Goal: Task Accomplishment & Management: Use online tool/utility

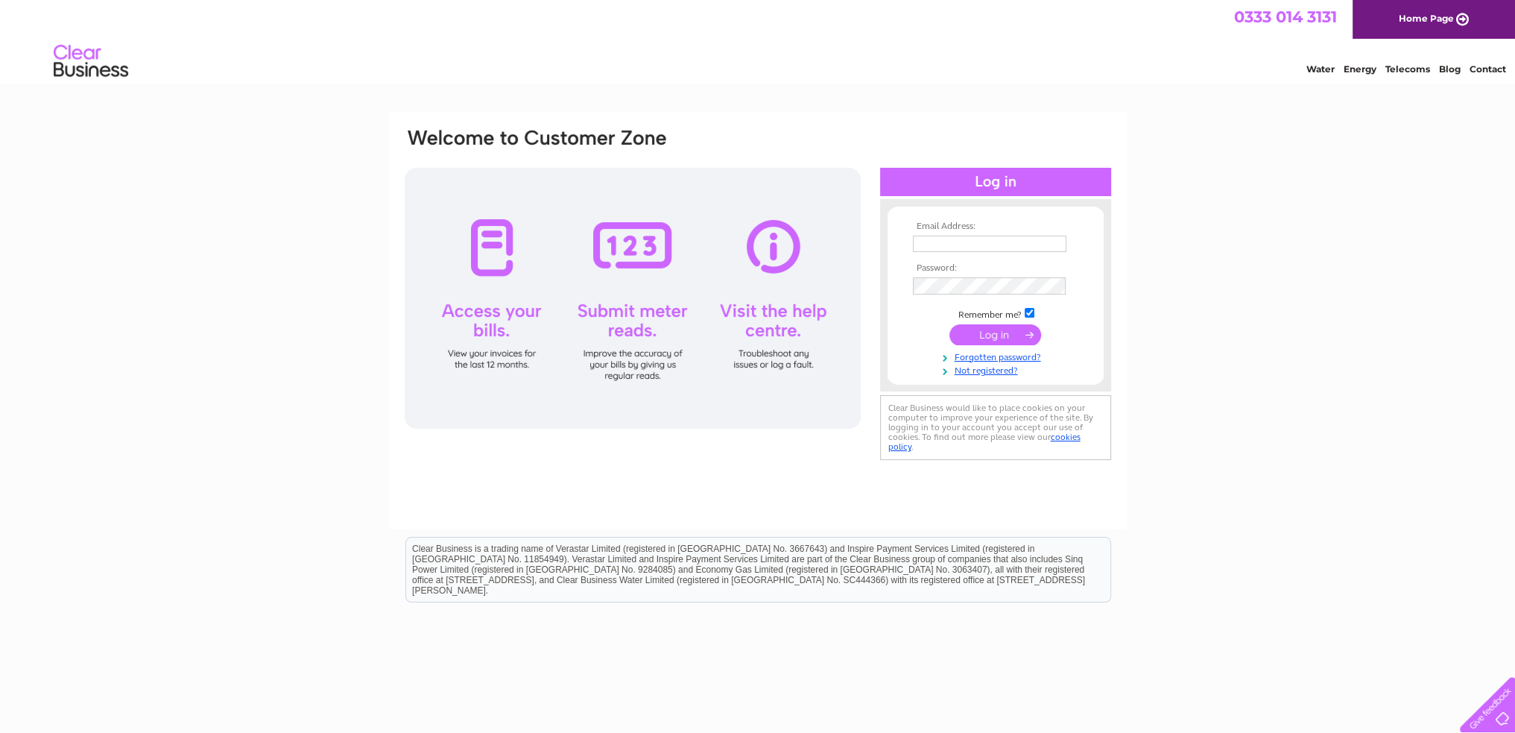
type input "accounts@precisioncuttingdies.com"
click at [1007, 341] on input "submit" at bounding box center [996, 334] width 92 height 21
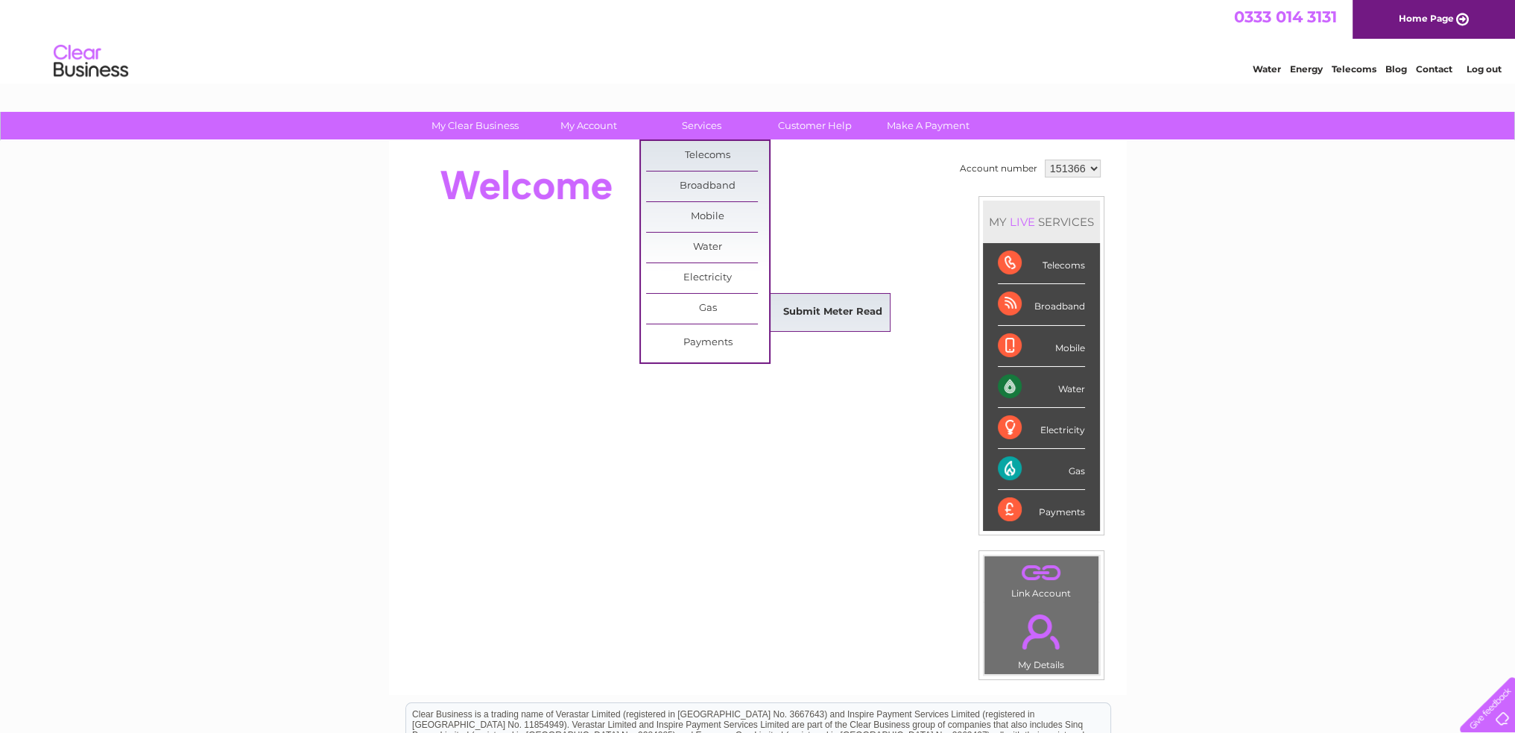
click at [798, 306] on link "Submit Meter Read" at bounding box center [832, 312] width 123 height 30
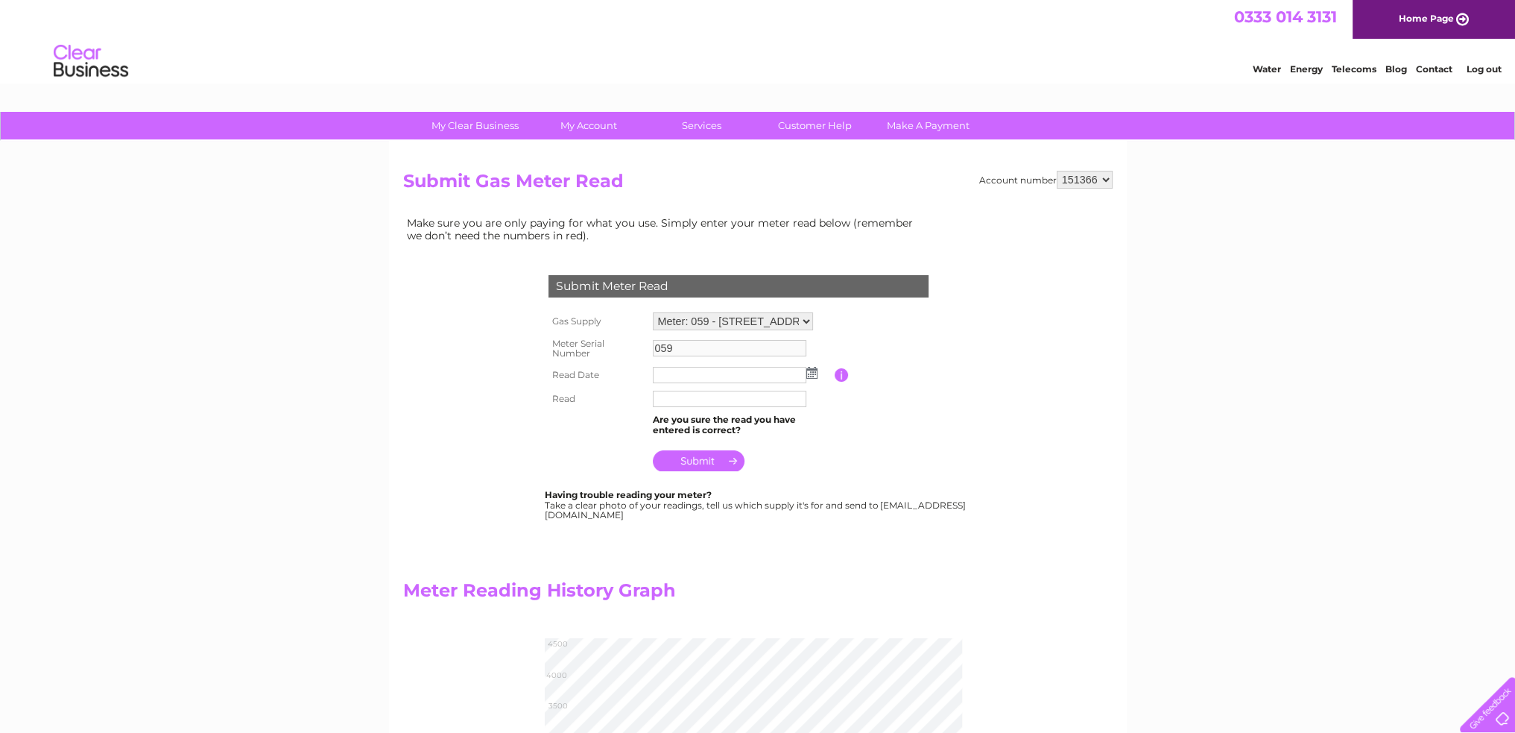
click at [725, 373] on input "text" at bounding box center [730, 375] width 154 height 16
click at [812, 375] on img at bounding box center [811, 373] width 11 height 12
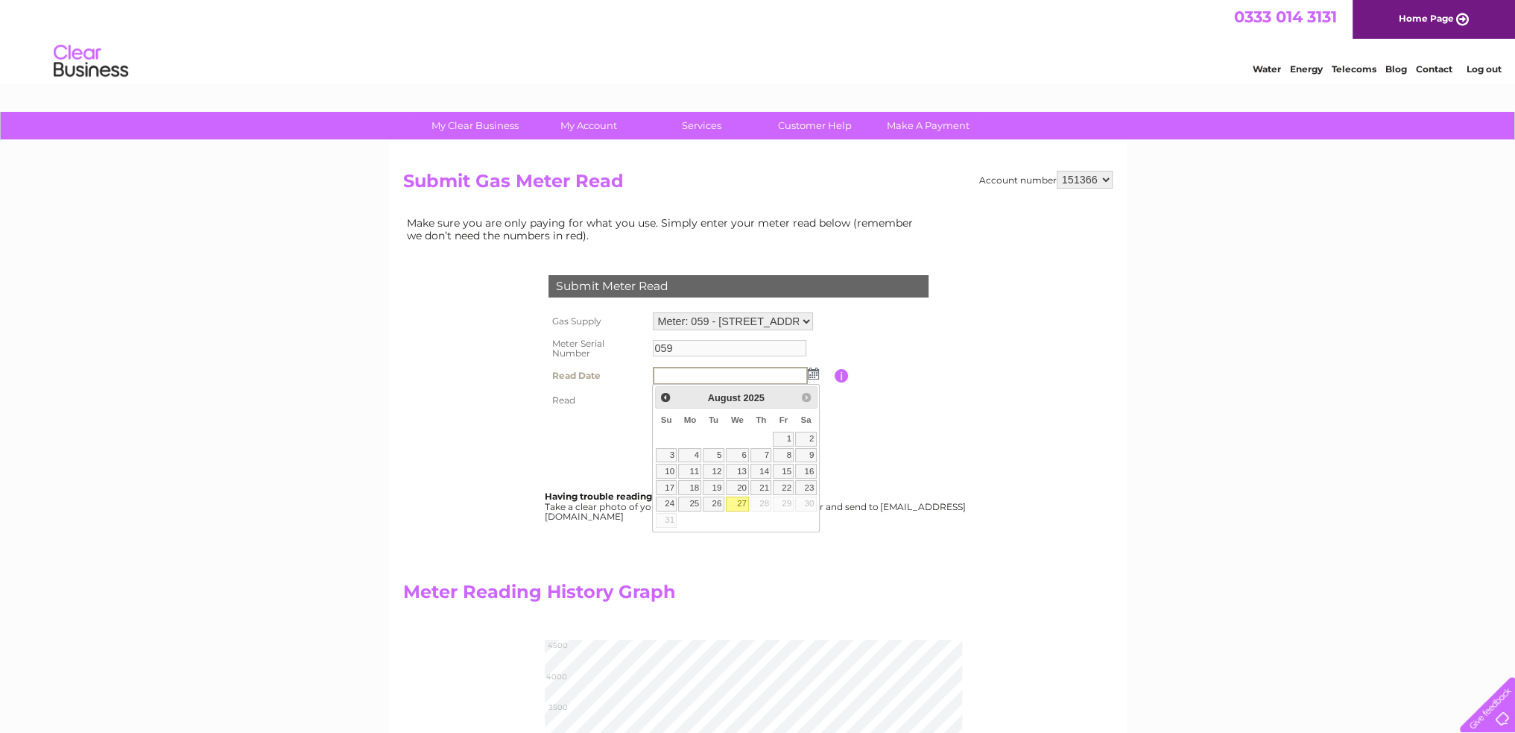
click at [742, 502] on link "27" at bounding box center [738, 503] width 24 height 15
type input "[DATE]"
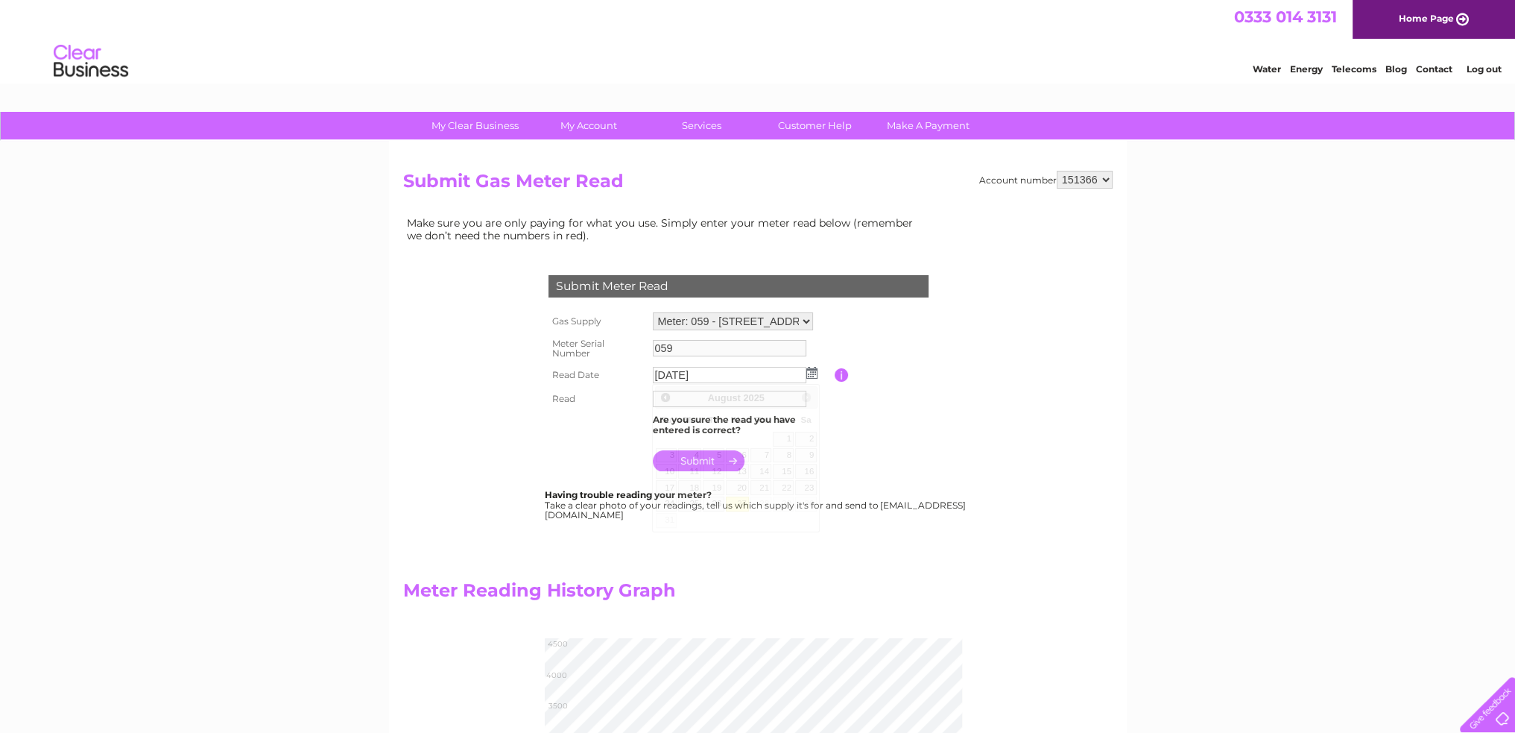
click at [742, 502] on link "27" at bounding box center [738, 503] width 24 height 15
click at [686, 402] on input "text" at bounding box center [730, 400] width 155 height 18
type input "4155"
click at [695, 458] on input "submit" at bounding box center [699, 462] width 92 height 21
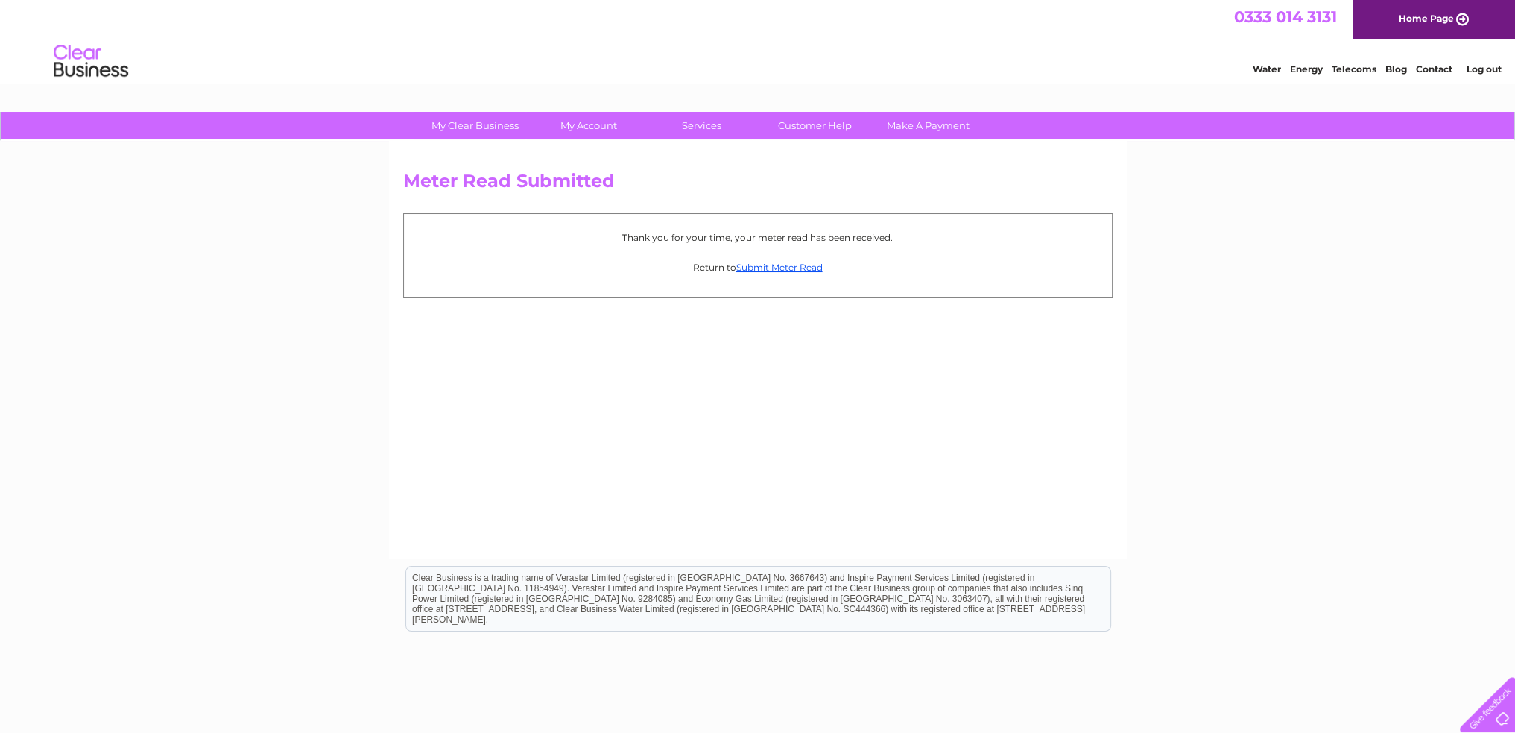
click at [1492, 68] on link "Log out" at bounding box center [1483, 68] width 35 height 11
